Goal: Transaction & Acquisition: Purchase product/service

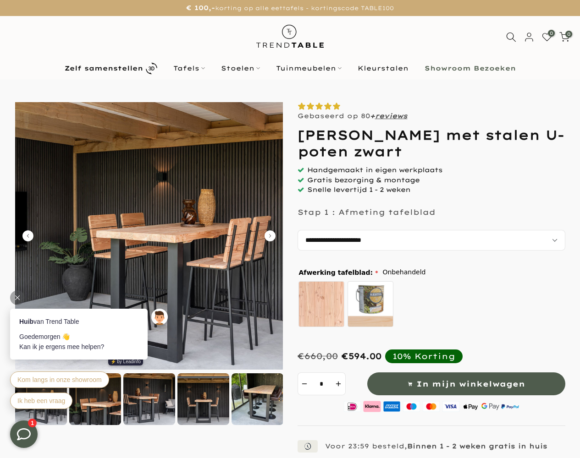
click at [466, 378] on span "In mijn winkelwagen" at bounding box center [470, 384] width 109 height 13
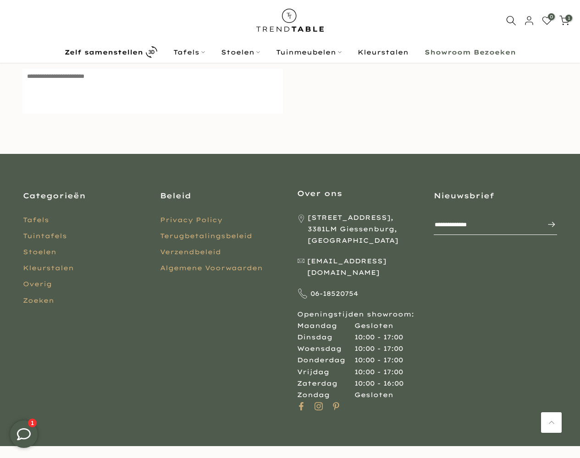
scroll to position [323, 0]
click at [24, 434] on icon at bounding box center [24, 434] width 14 height 14
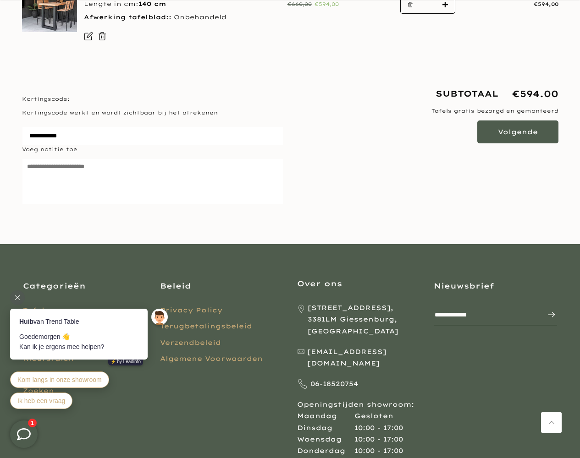
scroll to position [233, 0]
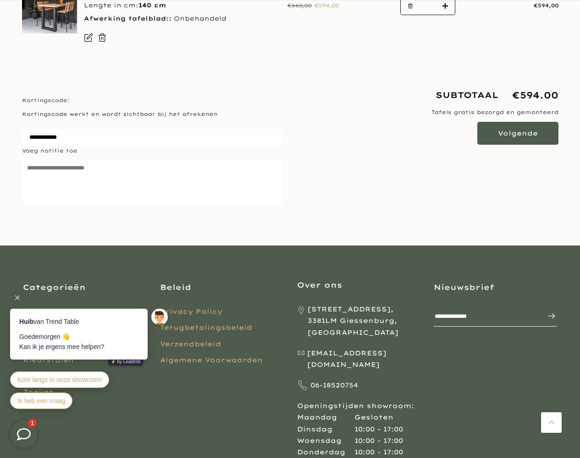
click at [510, 122] on button "Volgende" at bounding box center [517, 133] width 81 height 23
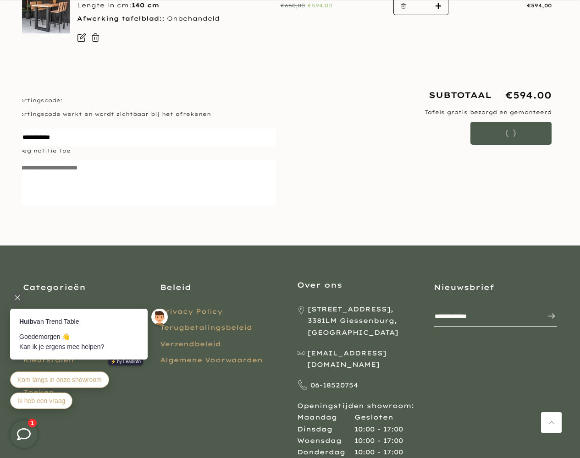
scroll to position [324, 0]
